Goal: Task Accomplishment & Management: Manage account settings

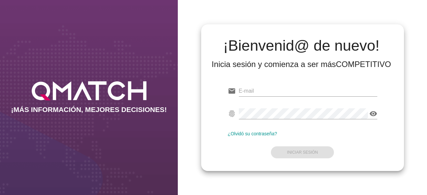
click at [257, 85] on div "email" at bounding box center [302, 92] width 149 height 21
click at [277, 92] on input "email" at bounding box center [308, 91] width 138 height 11
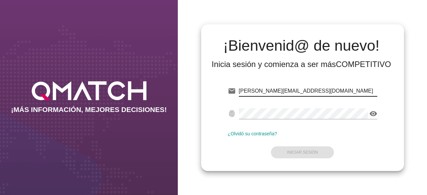
type input "[PERSON_NAME][EMAIL_ADDRESS][DOMAIN_NAME]"
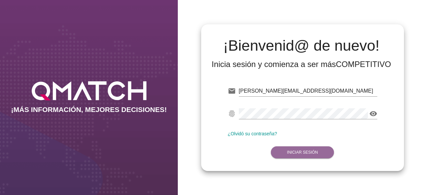
click at [297, 157] on button "Iniciar Sesión" at bounding box center [302, 152] width 63 height 12
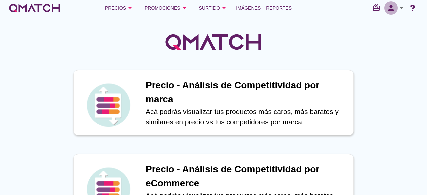
click at [396, 8] on icon "person" at bounding box center [390, 7] width 13 height 9
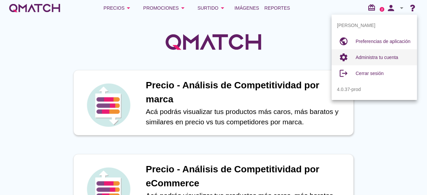
click at [399, 58] on div "Administra tu cuenta" at bounding box center [383, 57] width 56 height 8
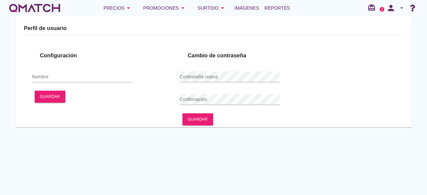
type input "[PERSON_NAME]"
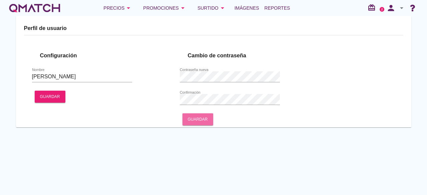
click at [206, 121] on b "Guardar" at bounding box center [198, 119] width 20 height 6
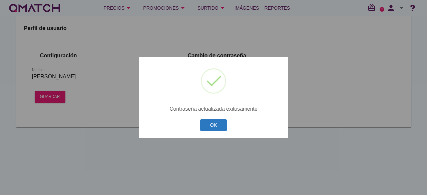
click at [222, 125] on button "OK" at bounding box center [213, 125] width 27 height 12
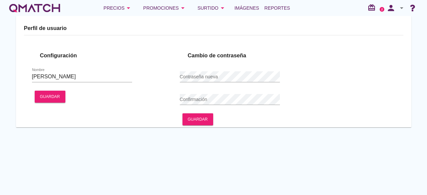
click at [46, 10] on div "white-qmatch-logo" at bounding box center [34, 7] width 53 height 13
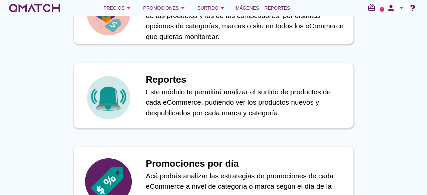
scroll to position [324, 0]
